Goal: Find specific page/section: Find specific page/section

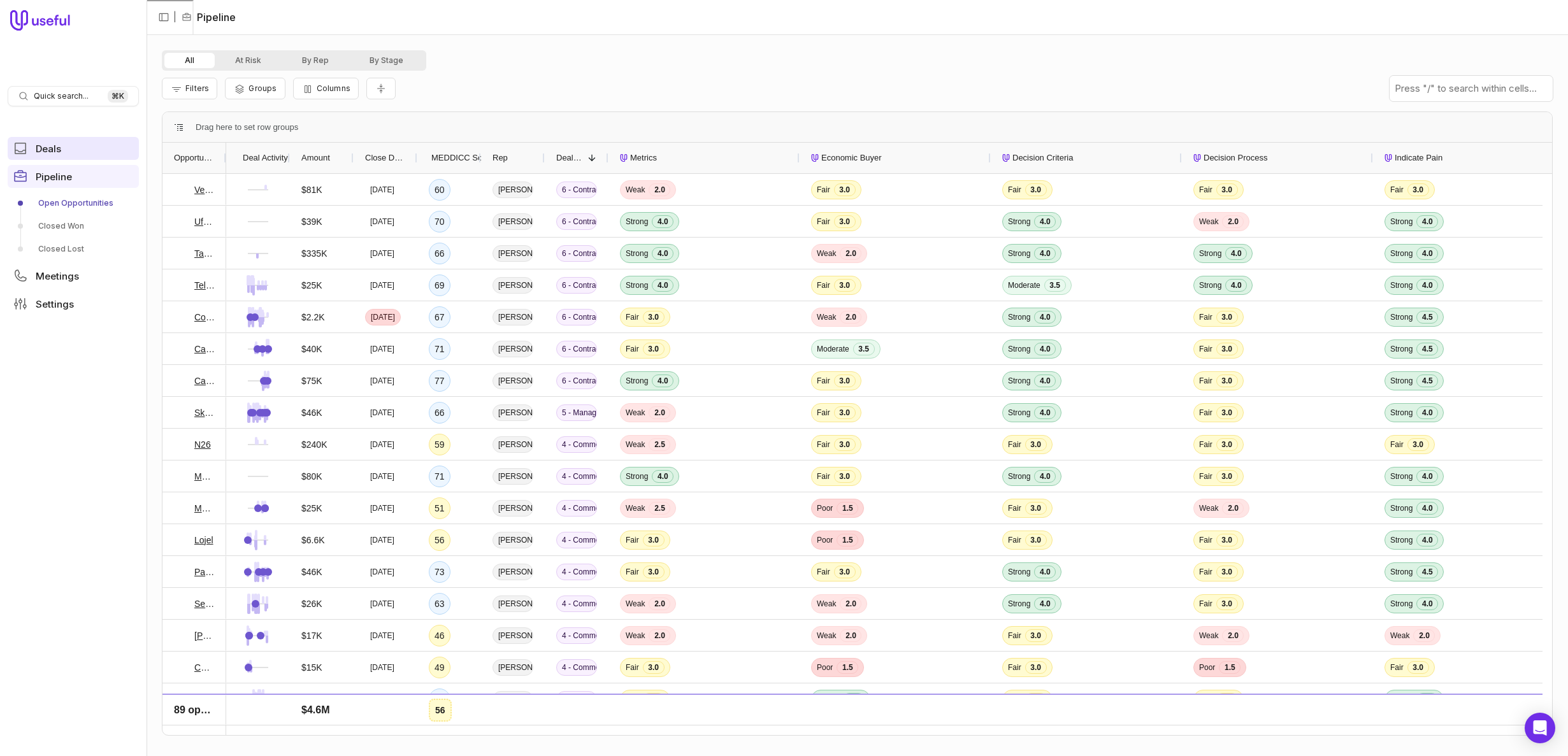
click at [64, 152] on link "Deals" at bounding box center [74, 148] width 131 height 23
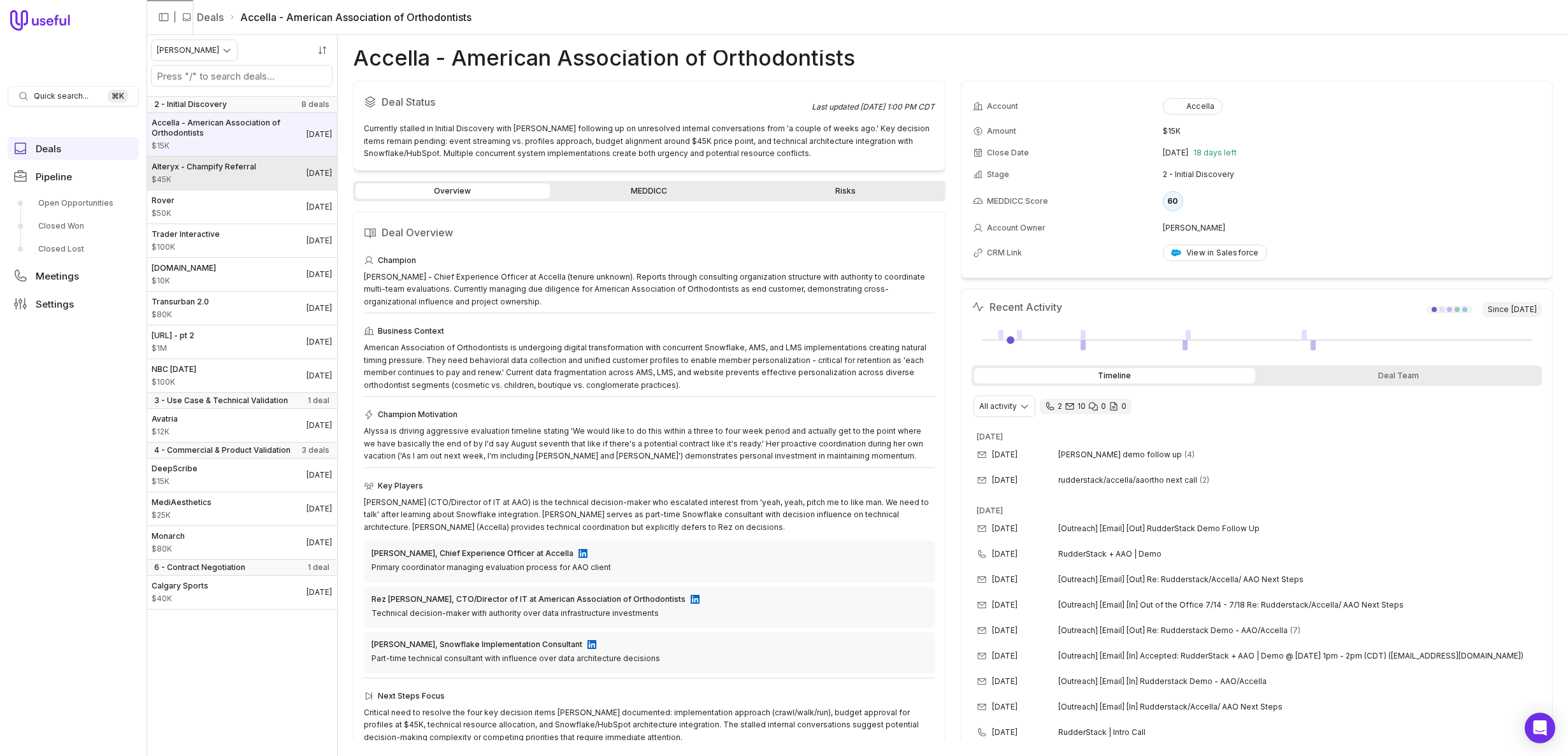
click at [187, 175] on span "$45K" at bounding box center [204, 179] width 105 height 10
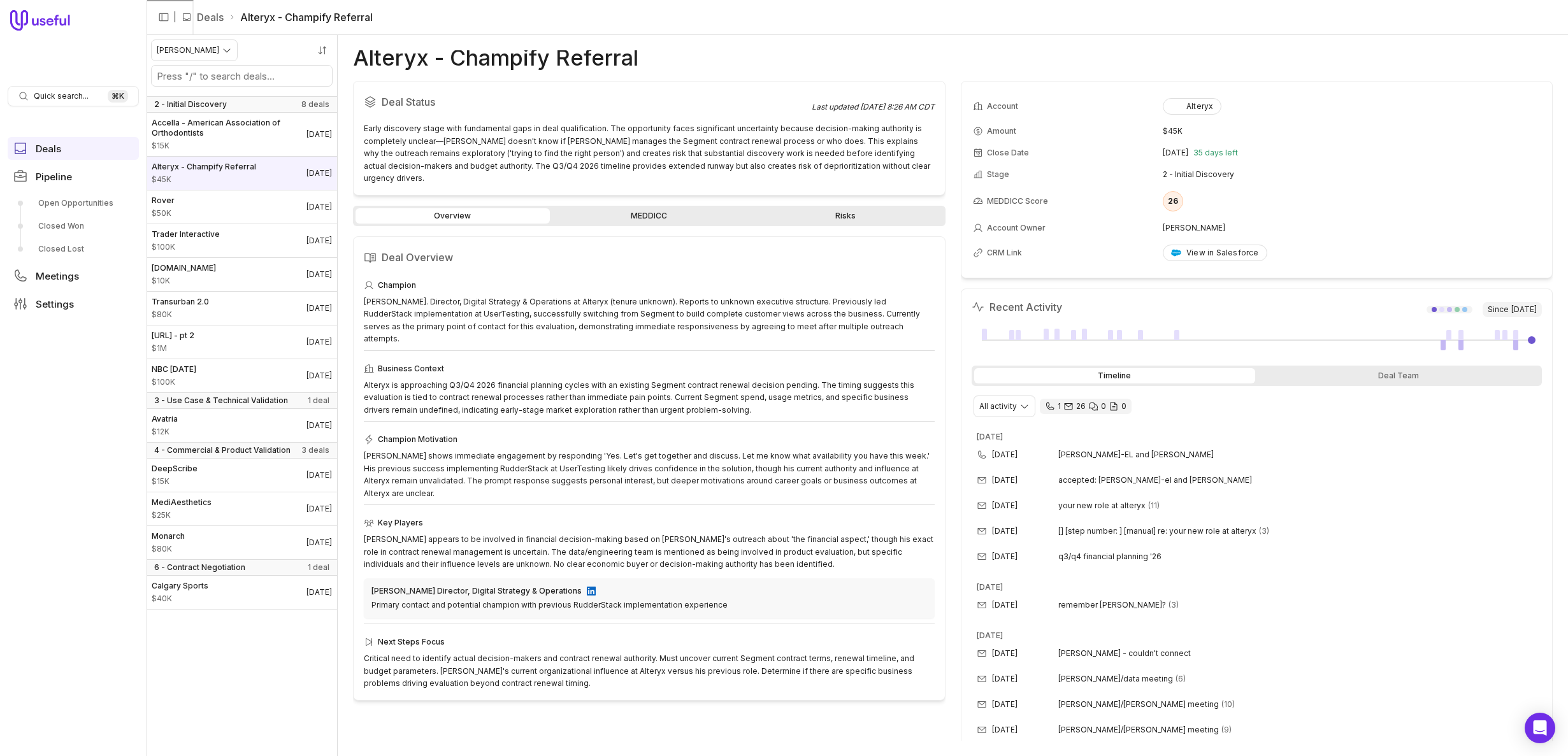
drag, startPoint x: 666, startPoint y: 219, endPoint x: 660, endPoint y: 198, distance: 21.8
click at [666, 218] on div "Overview MEDDICC Risks Deal Overview Champion [PERSON_NAME]. Director, Digital …" at bounding box center [649, 473] width 592 height 536
click at [660, 208] on link "MEDDICC" at bounding box center [649, 216] width 194 height 16
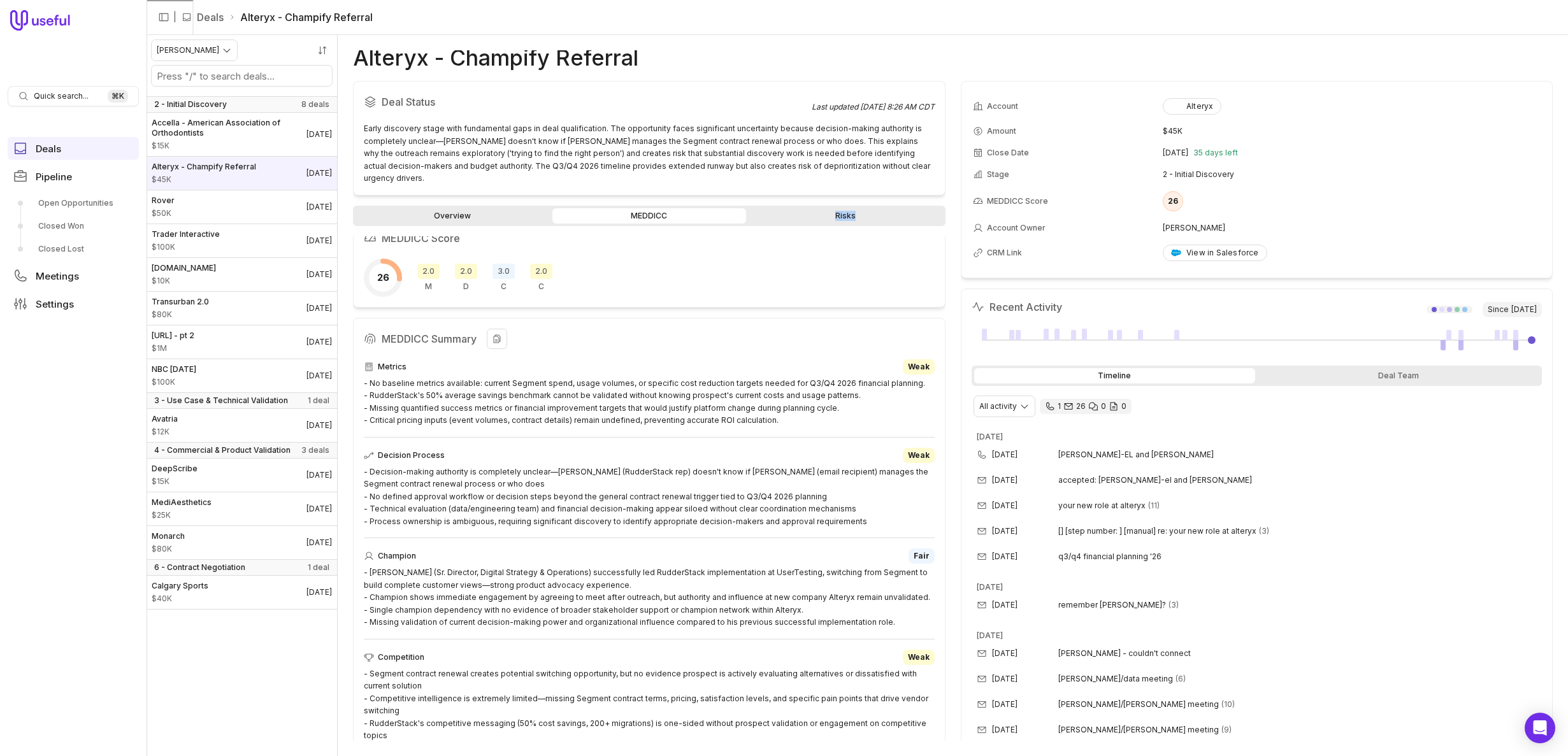
scroll to position [30, 0]
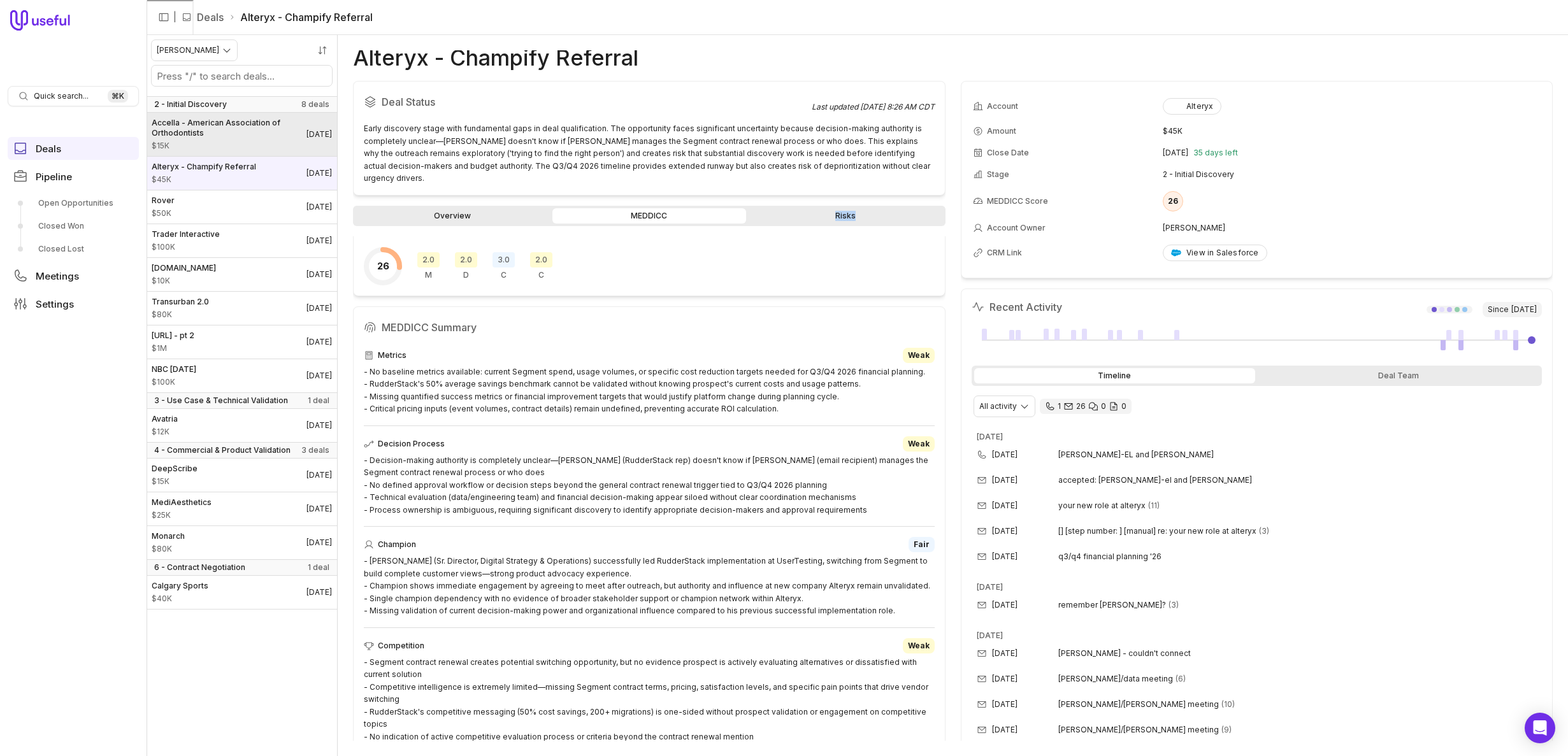
click at [237, 146] on span "$15K" at bounding box center [229, 146] width 155 height 10
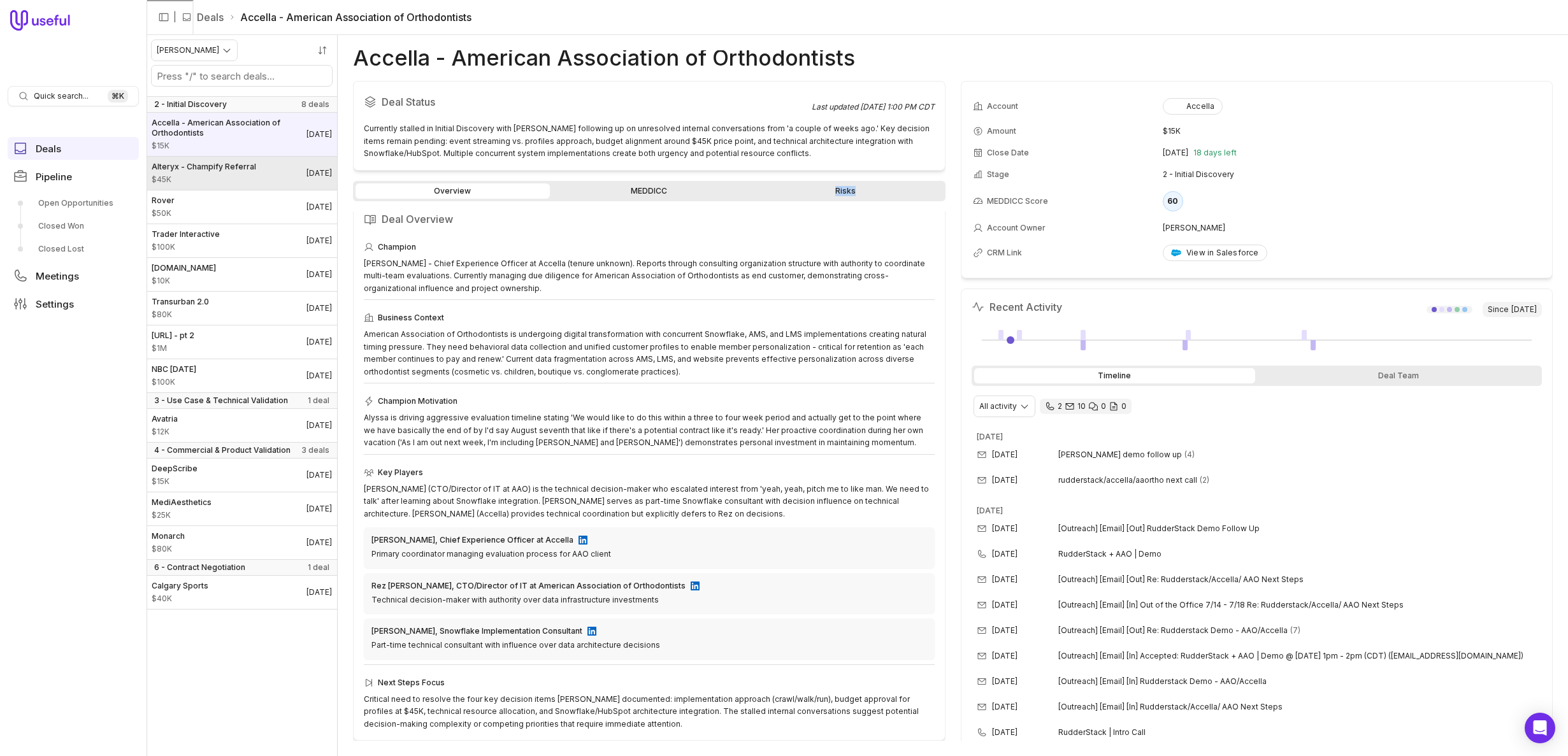
scroll to position [13, 0]
click at [229, 167] on span "Alteryx - Champify Referral" at bounding box center [204, 167] width 105 height 10
